Goal: Information Seeking & Learning: Learn about a topic

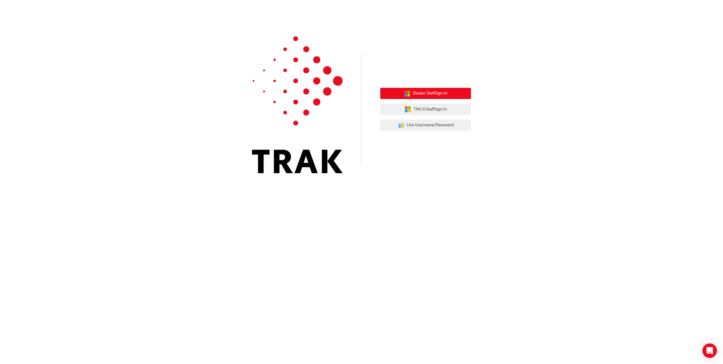
click at [447, 94] on span "Dealer Staff Sign In" at bounding box center [430, 93] width 34 height 7
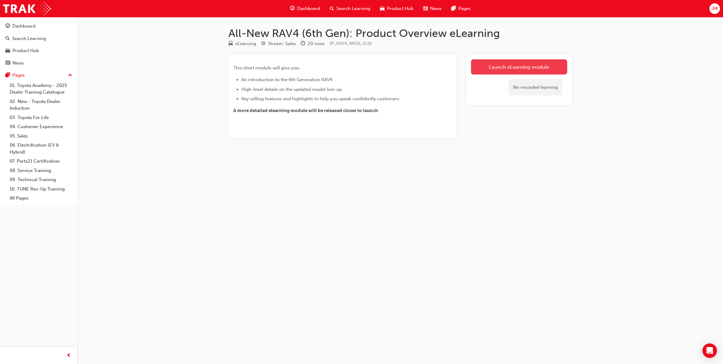
click at [552, 67] on link "Launch eLearning module" at bounding box center [519, 66] width 96 height 15
